Goal: Entertainment & Leisure: Consume media (video, audio)

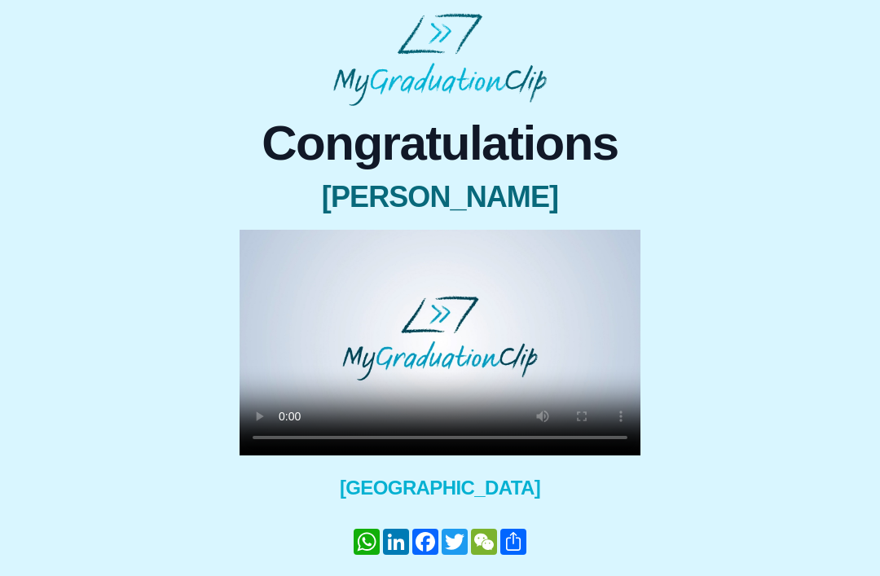
click at [420, 344] on video at bounding box center [440, 343] width 401 height 226
click at [432, 351] on video at bounding box center [440, 343] width 401 height 226
click at [534, 429] on video at bounding box center [440, 343] width 401 height 226
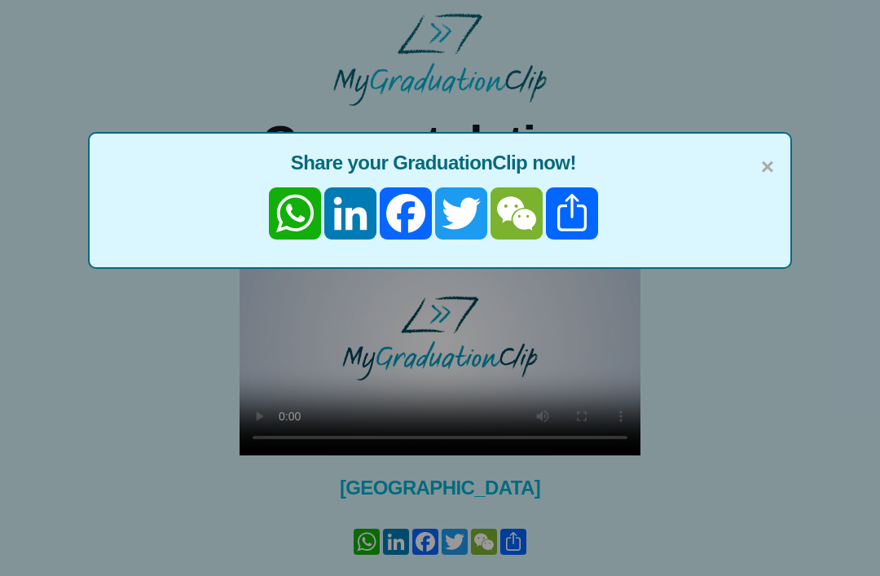
click at [762, 165] on span "×" at bounding box center [767, 167] width 13 height 34
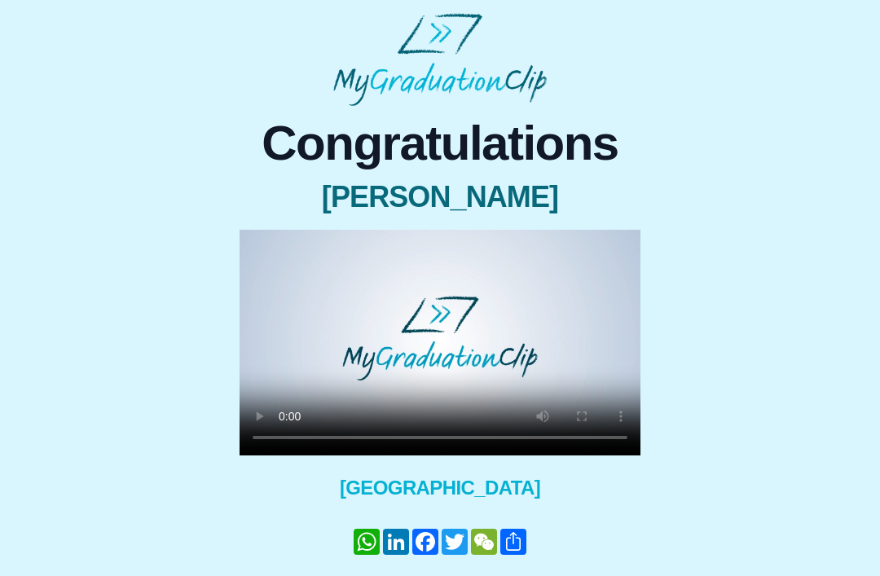
click at [492, 388] on video at bounding box center [440, 343] width 401 height 226
click at [538, 373] on video at bounding box center [440, 343] width 401 height 226
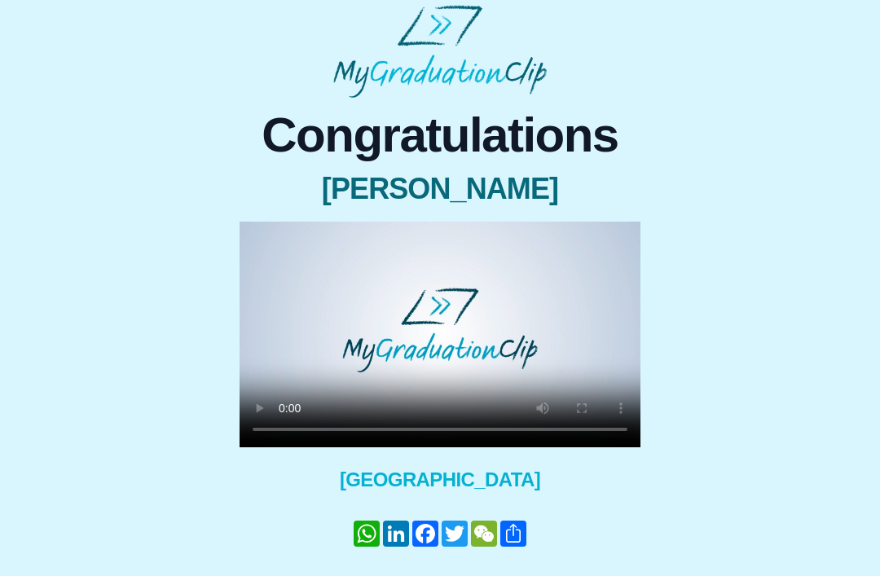
scroll to position [2, 0]
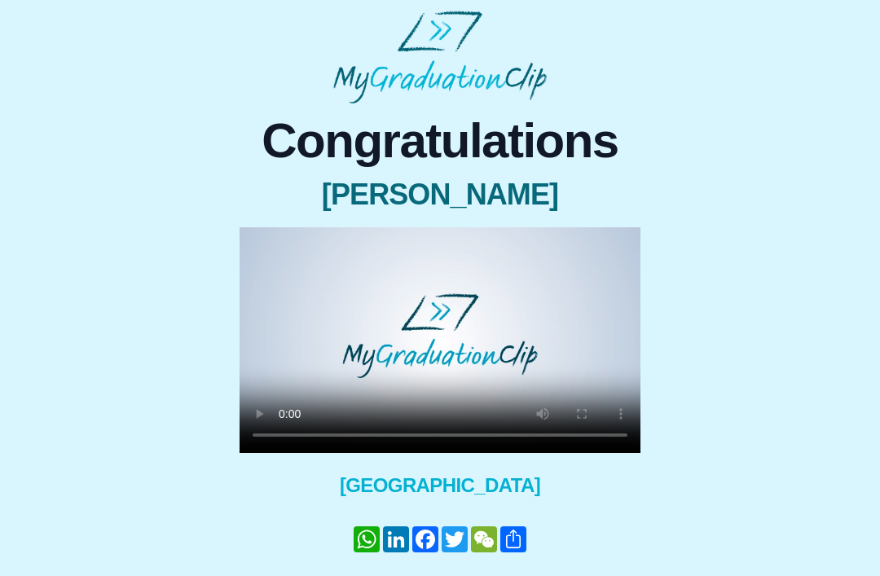
click at [445, 389] on video at bounding box center [440, 340] width 401 height 226
click at [435, 439] on video at bounding box center [440, 340] width 401 height 226
click at [498, 342] on video at bounding box center [440, 340] width 401 height 226
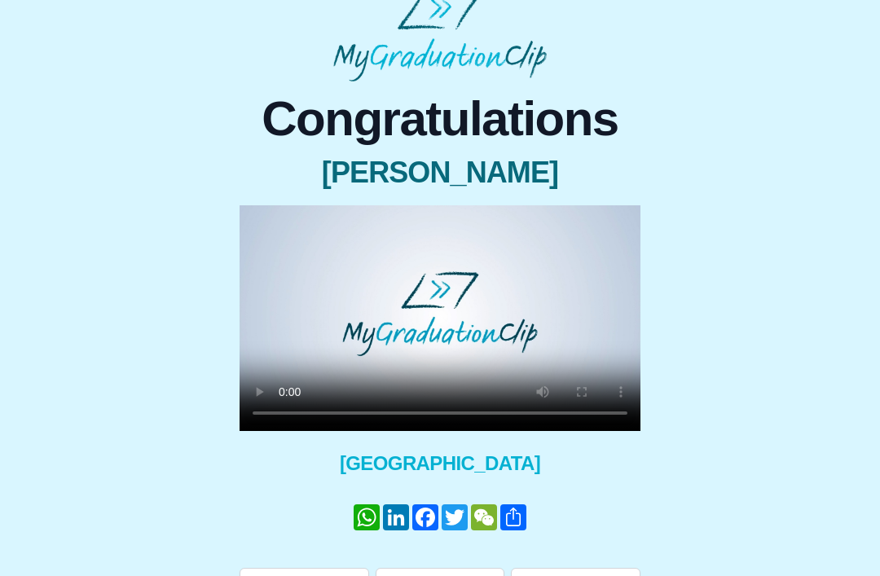
scroll to position [0, 0]
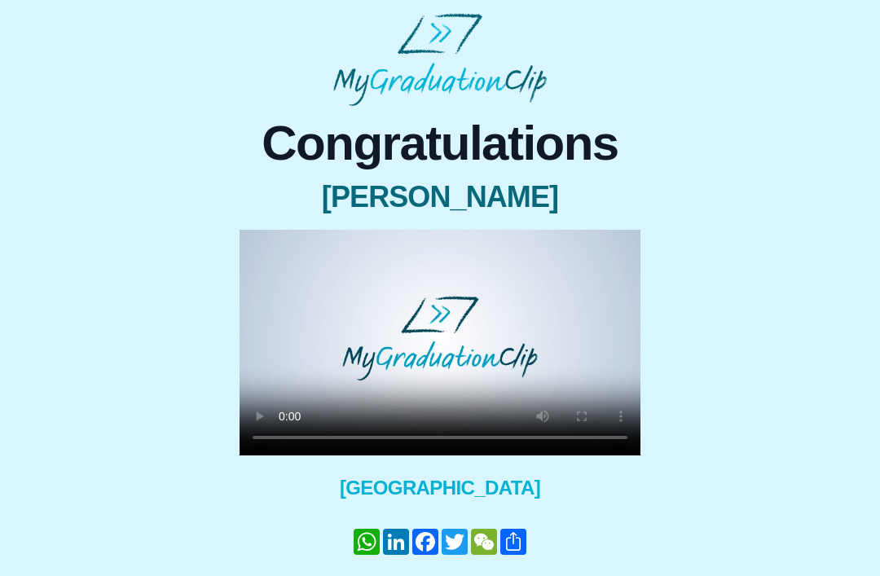
click at [442, 404] on video at bounding box center [440, 343] width 401 height 226
